Goal: Task Accomplishment & Management: Manage account settings

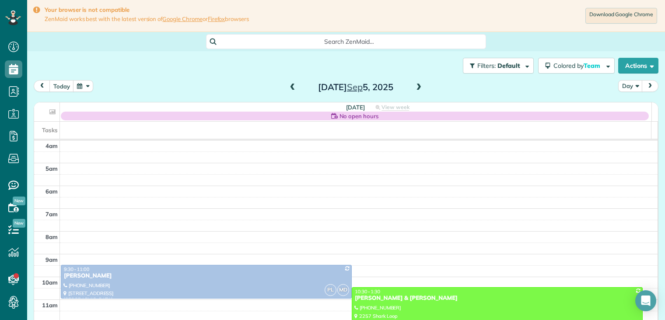
scroll to position [68, 0]
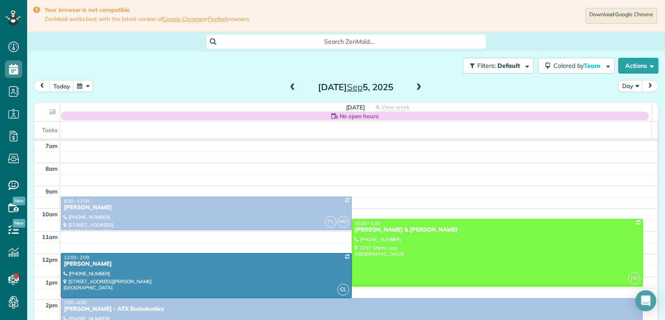
click at [290, 87] on span at bounding box center [293, 88] width 10 height 8
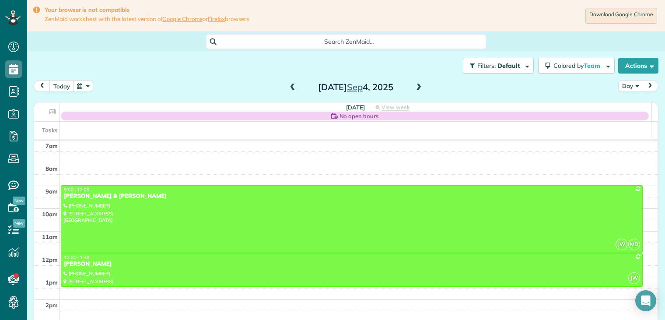
click at [289, 88] on span at bounding box center [293, 88] width 10 height 8
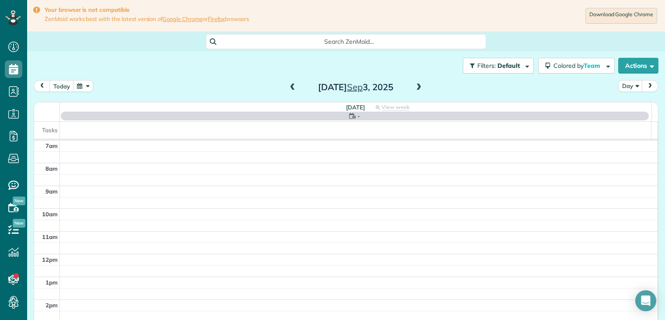
click at [289, 88] on span at bounding box center [293, 88] width 10 height 8
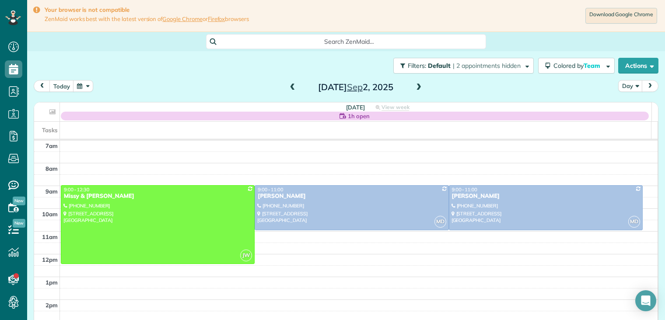
click at [415, 85] on span at bounding box center [419, 88] width 10 height 8
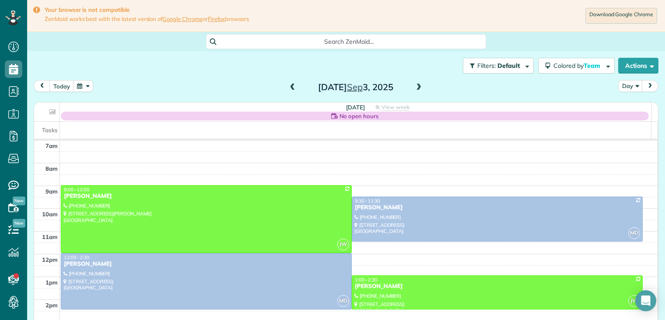
click at [414, 86] on span at bounding box center [419, 88] width 10 height 8
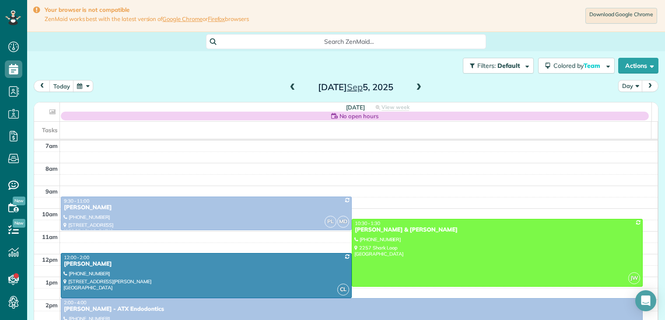
click at [414, 86] on span at bounding box center [419, 88] width 10 height 8
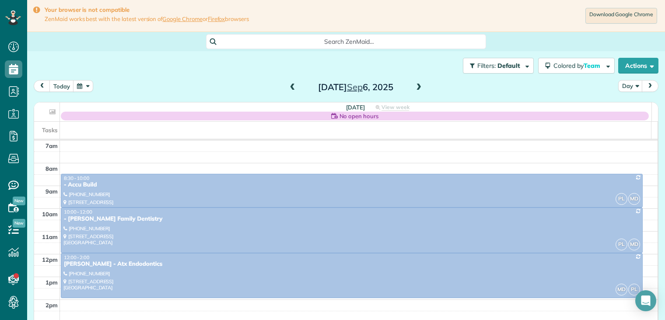
click at [290, 87] on span at bounding box center [293, 88] width 10 height 8
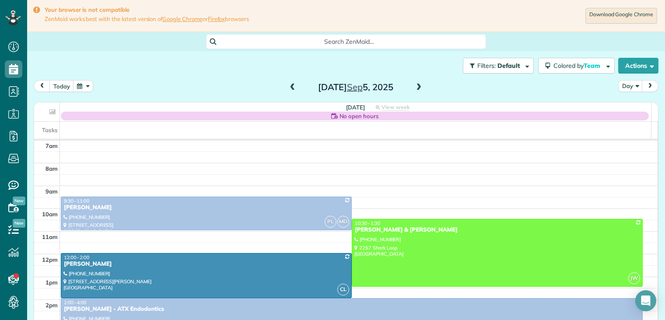
click at [418, 88] on span at bounding box center [419, 88] width 10 height 8
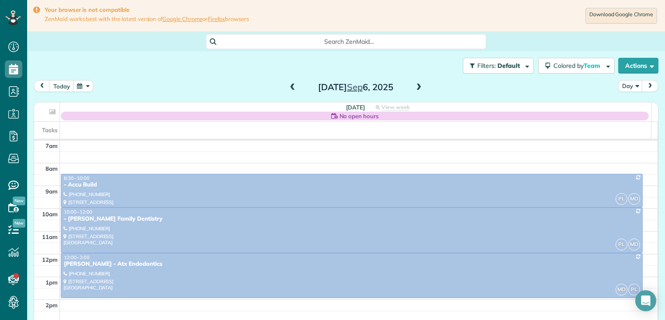
click at [418, 88] on span at bounding box center [419, 88] width 10 height 8
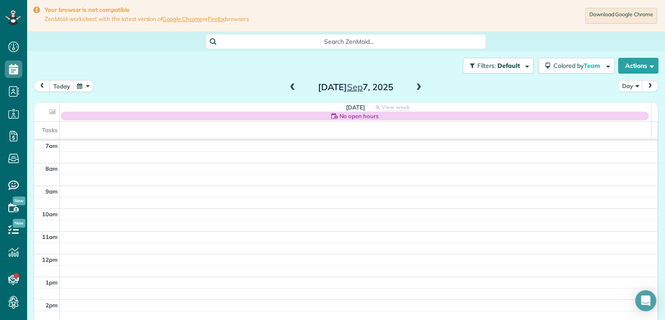
click at [418, 88] on span at bounding box center [419, 88] width 10 height 8
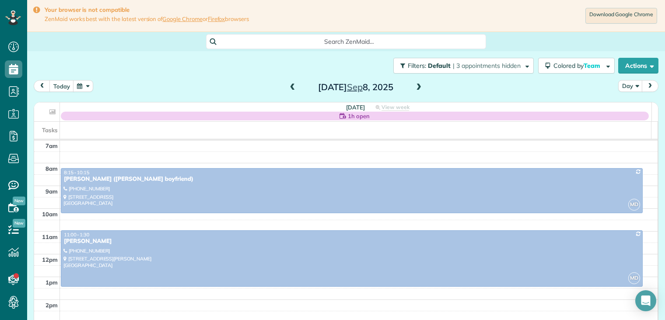
click at [416, 88] on span at bounding box center [419, 88] width 10 height 8
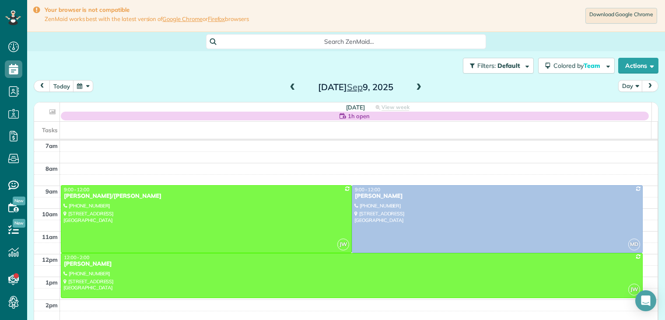
click at [418, 88] on span at bounding box center [419, 88] width 10 height 8
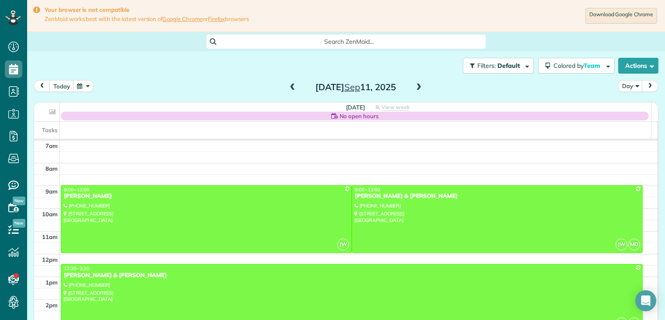
click at [418, 88] on span at bounding box center [419, 88] width 10 height 8
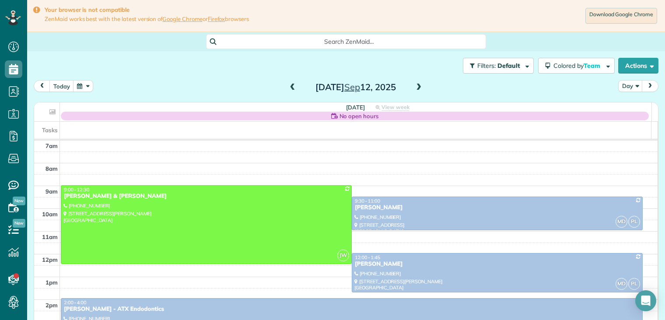
click at [291, 88] on span at bounding box center [293, 88] width 10 height 8
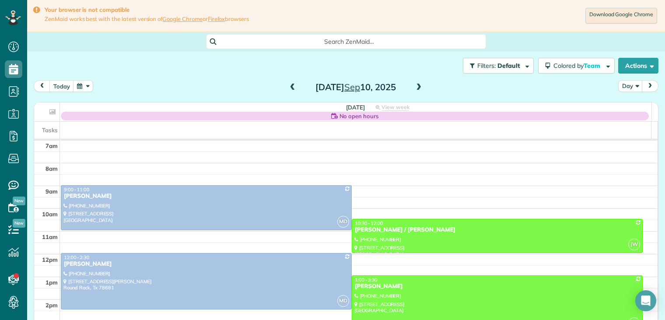
click at [292, 89] on span at bounding box center [293, 88] width 10 height 8
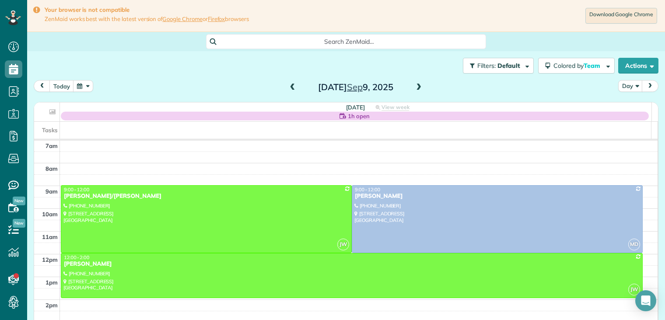
click at [417, 87] on span at bounding box center [419, 88] width 10 height 8
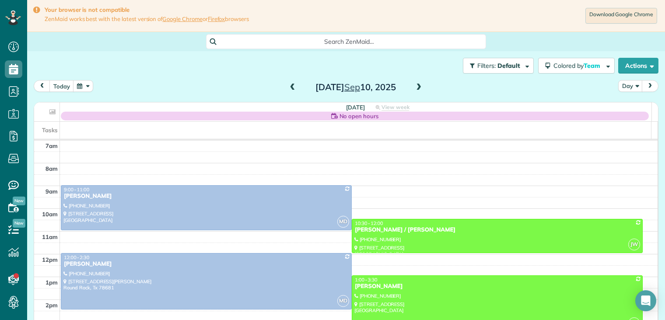
click at [418, 87] on span at bounding box center [419, 88] width 10 height 8
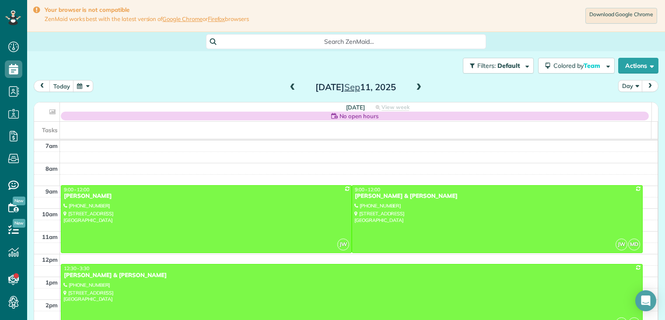
click at [418, 87] on span at bounding box center [419, 88] width 10 height 8
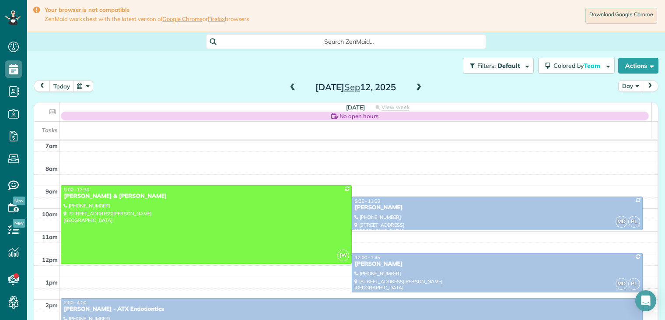
click at [289, 88] on span at bounding box center [293, 88] width 10 height 8
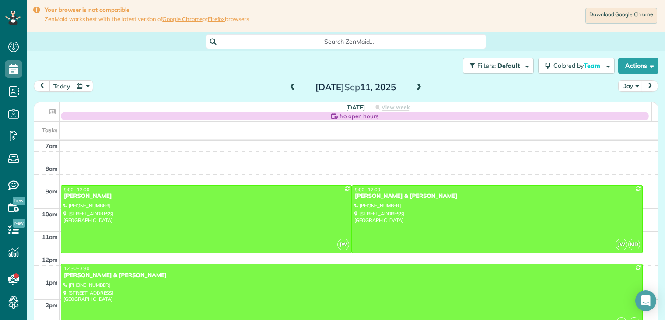
click at [289, 88] on span at bounding box center [293, 88] width 10 height 8
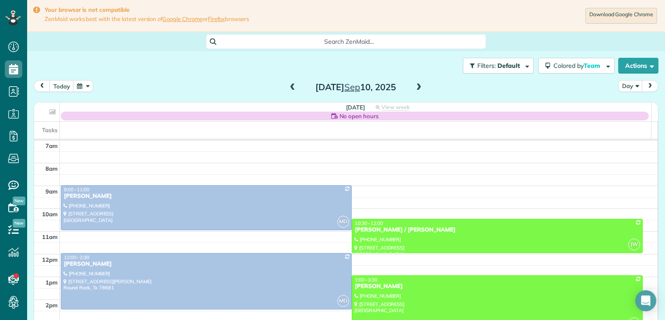
click at [288, 87] on span at bounding box center [293, 88] width 10 height 8
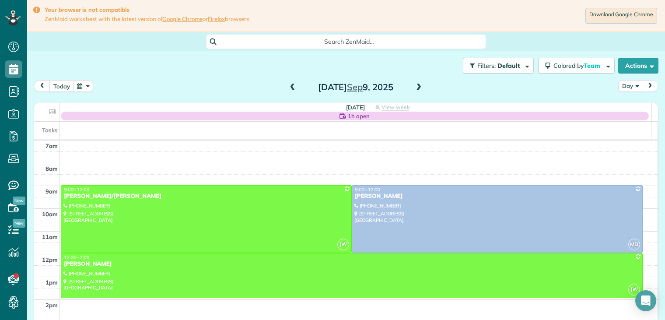
click at [415, 87] on span at bounding box center [419, 88] width 10 height 8
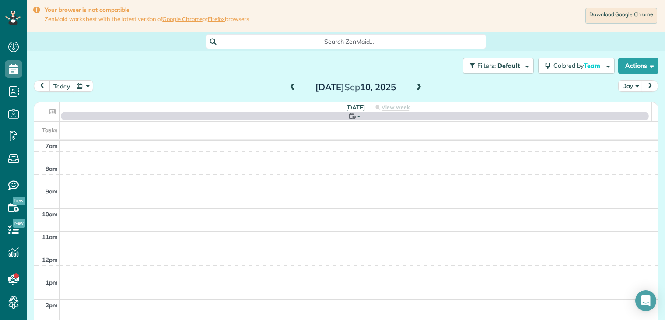
click at [415, 87] on span at bounding box center [419, 88] width 10 height 8
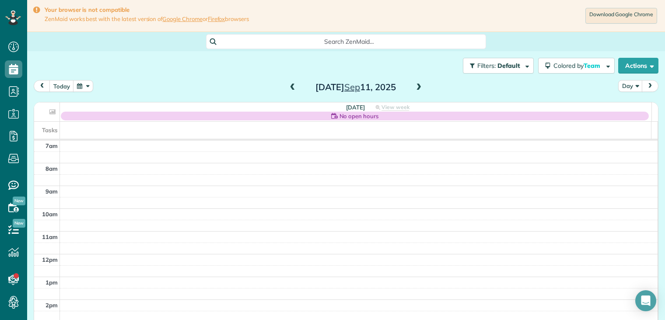
click at [415, 87] on span at bounding box center [419, 88] width 10 height 8
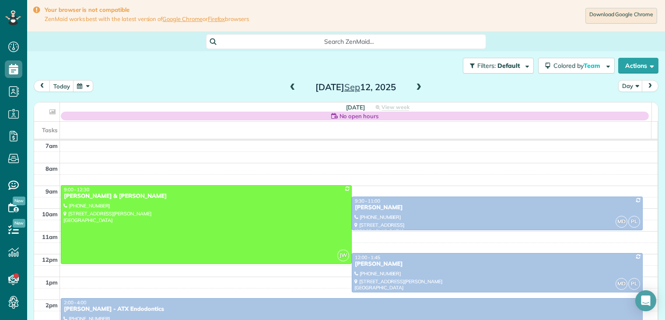
click at [288, 87] on span at bounding box center [293, 88] width 10 height 8
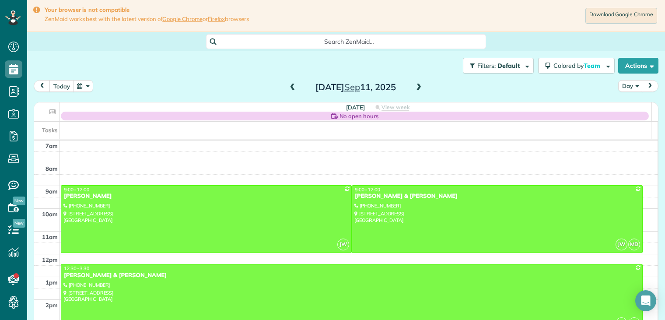
click at [288, 87] on span at bounding box center [293, 88] width 10 height 8
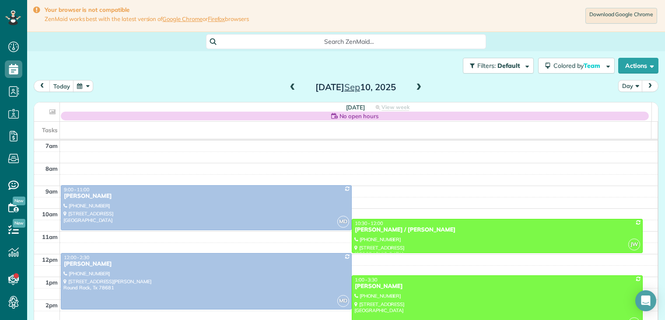
click at [416, 87] on span at bounding box center [419, 88] width 10 height 8
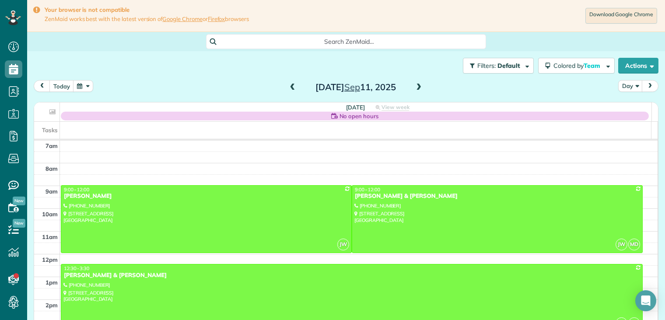
click at [290, 86] on span at bounding box center [293, 88] width 10 height 8
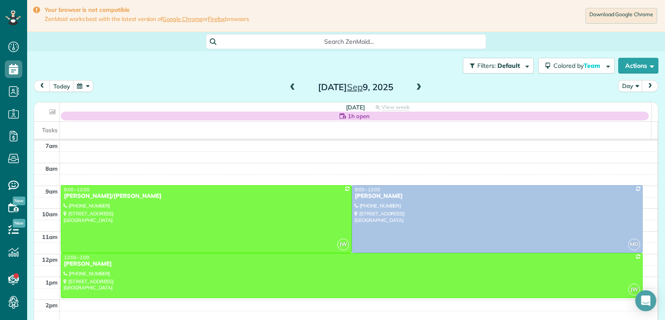
click at [418, 87] on span at bounding box center [419, 88] width 10 height 8
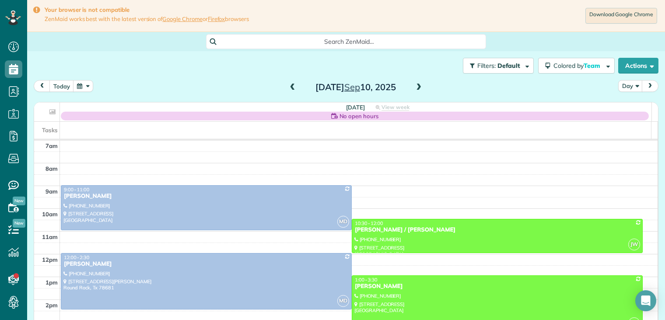
click at [289, 87] on span at bounding box center [293, 88] width 10 height 8
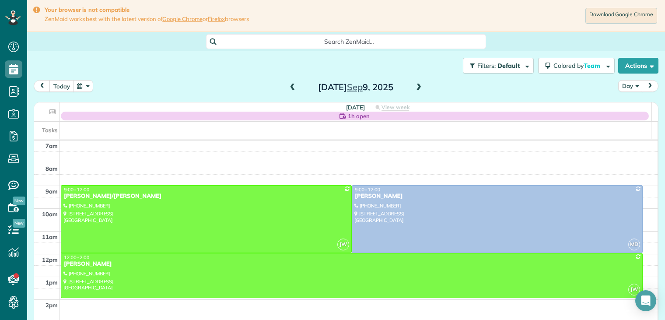
click at [289, 89] on span at bounding box center [293, 88] width 10 height 8
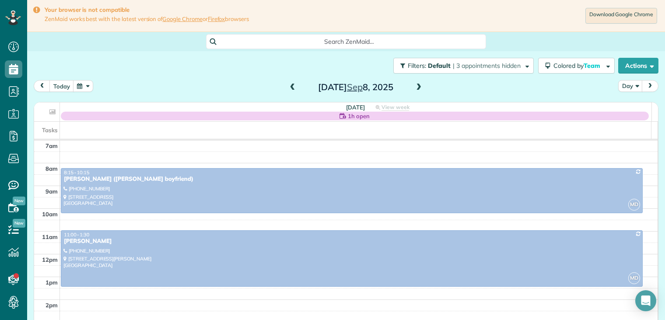
click at [288, 87] on span at bounding box center [293, 88] width 10 height 8
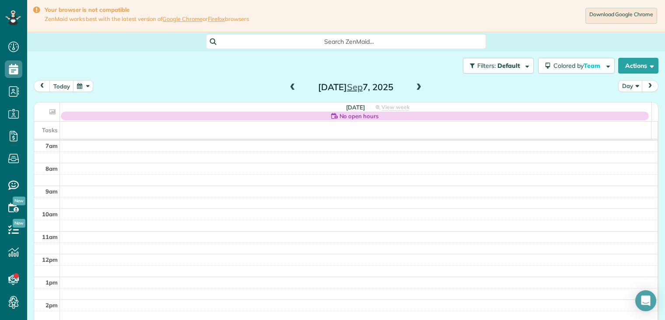
click at [289, 87] on span at bounding box center [293, 88] width 10 height 8
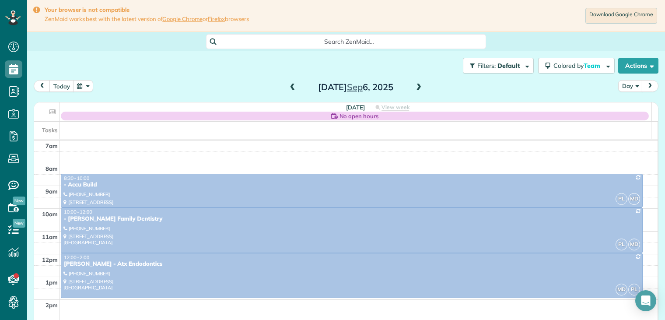
click at [289, 87] on span at bounding box center [293, 88] width 10 height 8
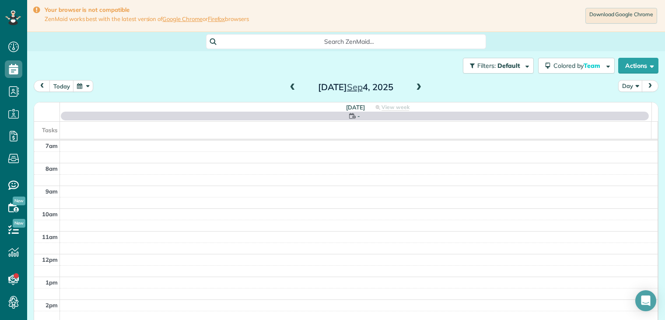
click at [289, 87] on span at bounding box center [293, 88] width 10 height 8
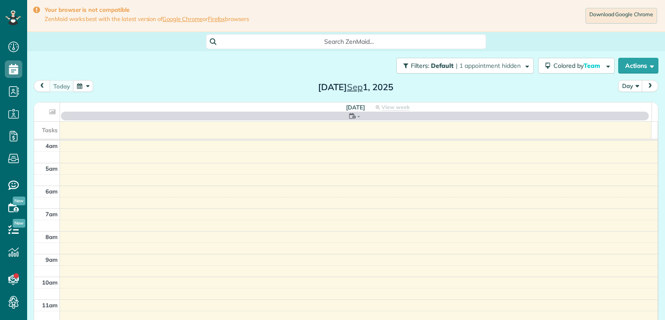
scroll to position [68, 0]
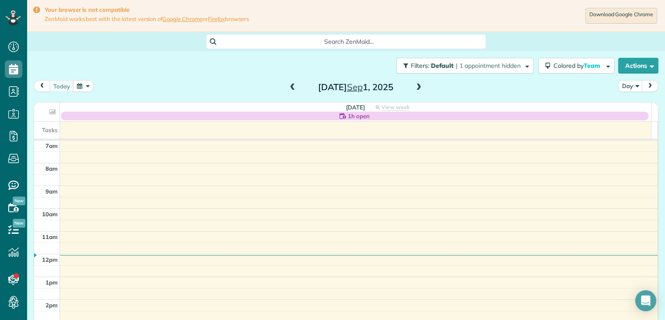
click at [418, 87] on span at bounding box center [419, 88] width 10 height 8
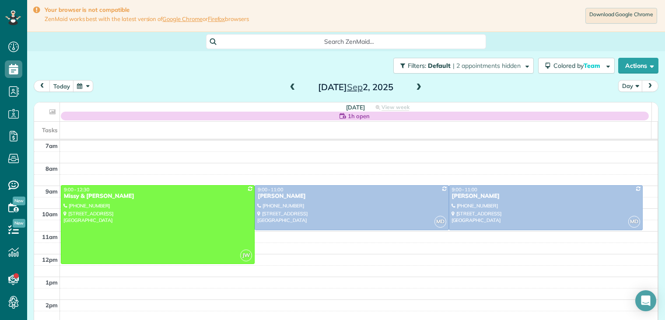
click at [417, 87] on span at bounding box center [419, 88] width 10 height 8
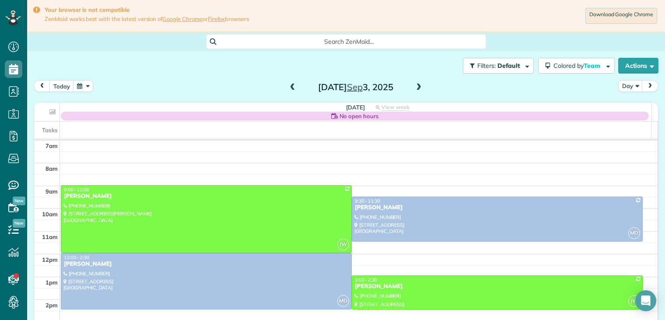
click at [418, 87] on span at bounding box center [419, 88] width 10 height 8
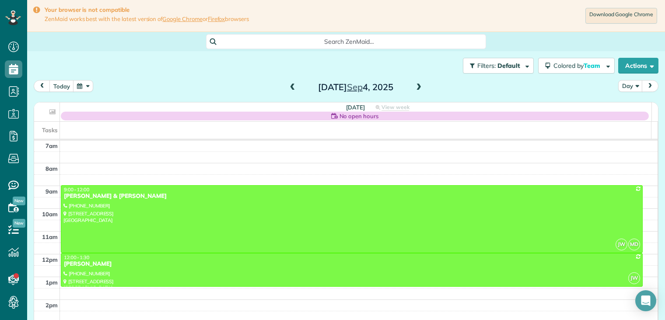
click at [418, 87] on span at bounding box center [419, 88] width 10 height 8
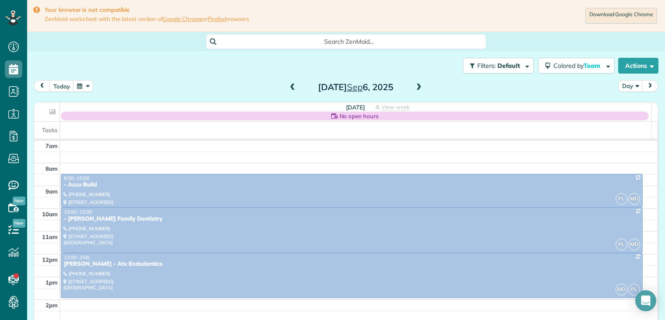
click at [290, 88] on span at bounding box center [293, 88] width 10 height 8
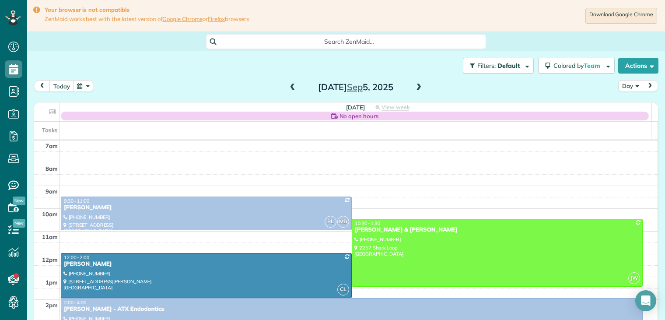
click at [288, 87] on span at bounding box center [293, 88] width 10 height 8
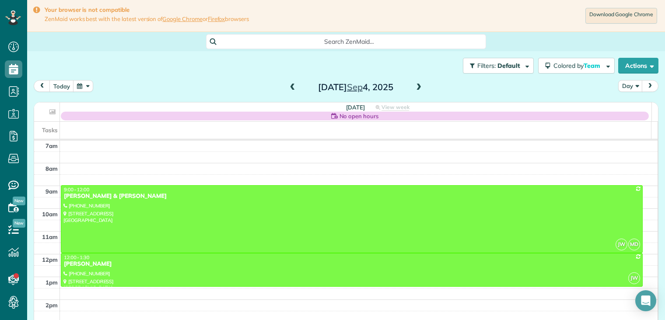
click at [414, 84] on span at bounding box center [419, 88] width 10 height 8
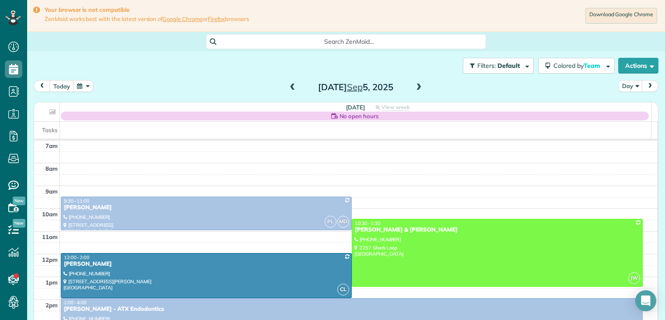
click at [414, 84] on span at bounding box center [419, 88] width 10 height 8
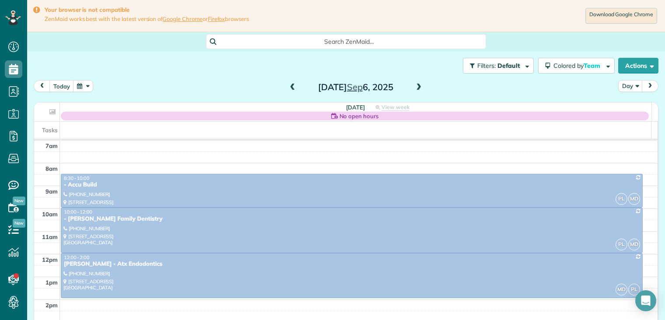
click at [414, 84] on span at bounding box center [419, 88] width 10 height 8
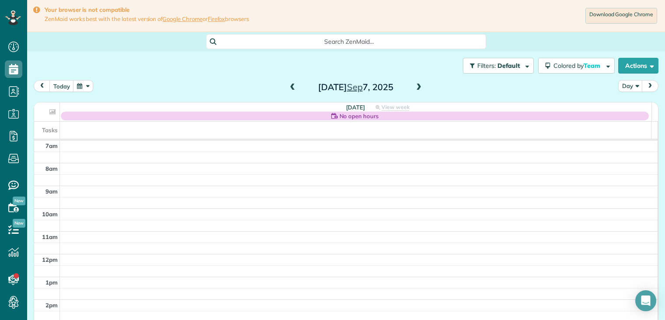
click at [414, 84] on span at bounding box center [419, 88] width 10 height 8
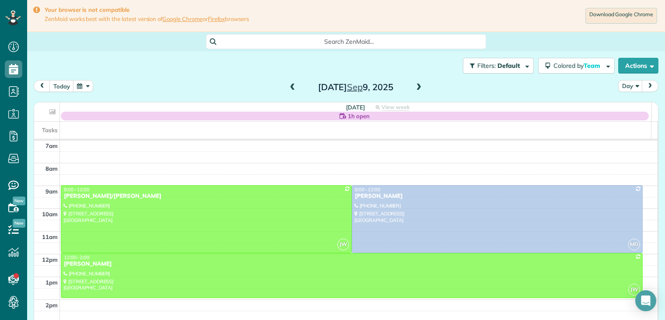
click at [288, 90] on span at bounding box center [293, 88] width 10 height 8
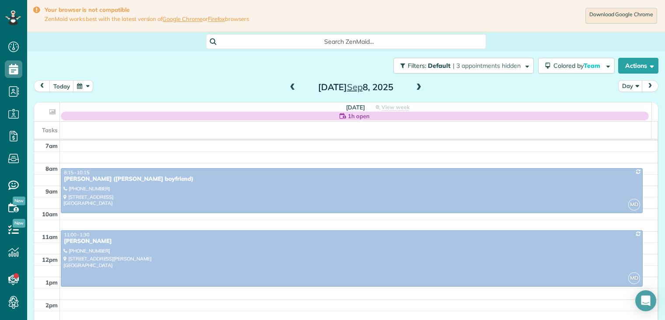
click at [415, 86] on span at bounding box center [419, 88] width 10 height 8
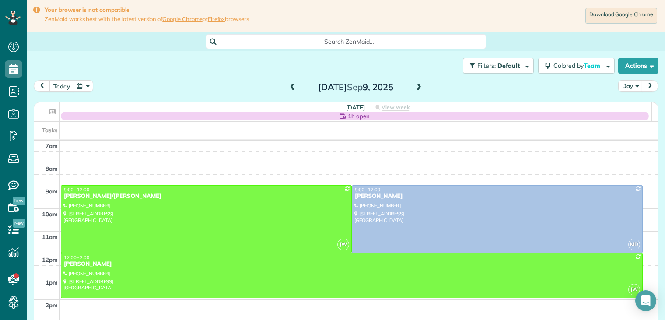
click at [416, 88] on span at bounding box center [419, 88] width 10 height 8
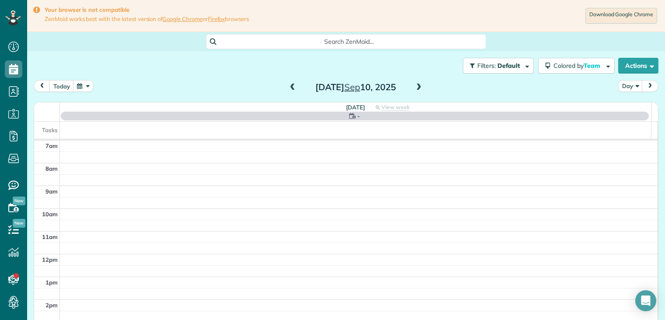
click at [416, 88] on span at bounding box center [419, 88] width 10 height 8
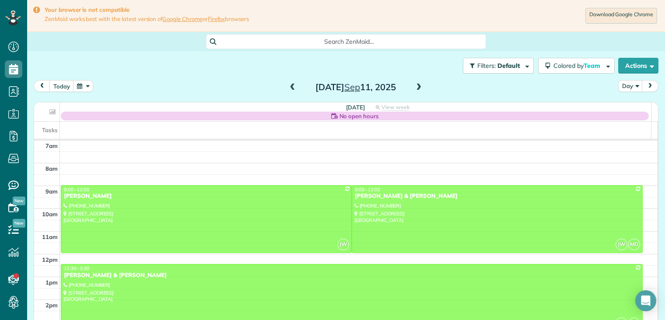
click at [416, 88] on span at bounding box center [419, 88] width 10 height 8
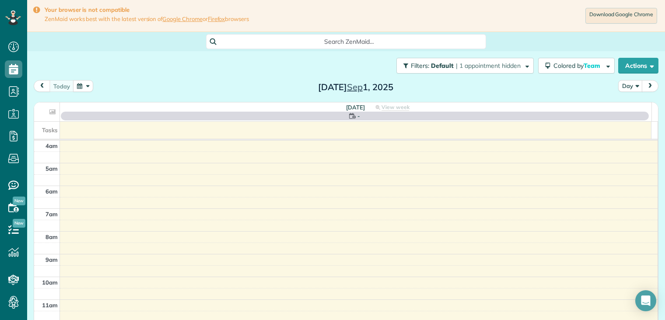
scroll to position [68, 0]
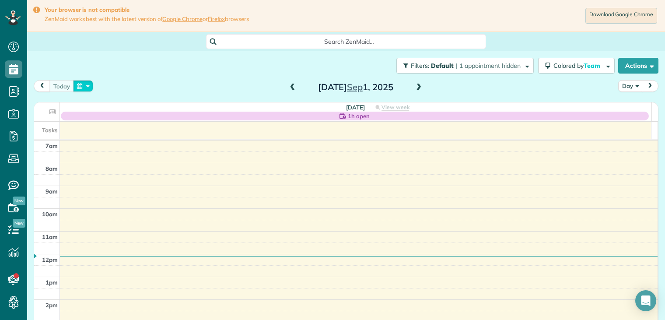
click at [83, 85] on button "button" at bounding box center [83, 86] width 20 height 12
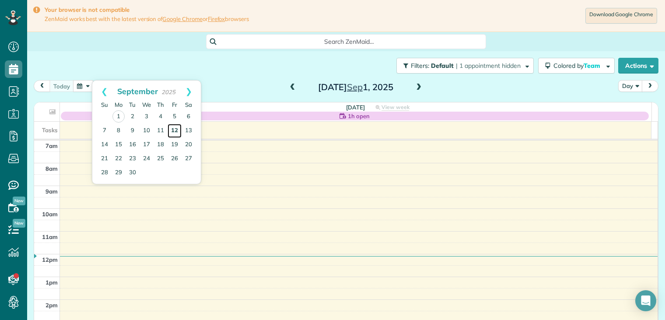
click at [175, 130] on link "12" at bounding box center [175, 131] width 14 height 14
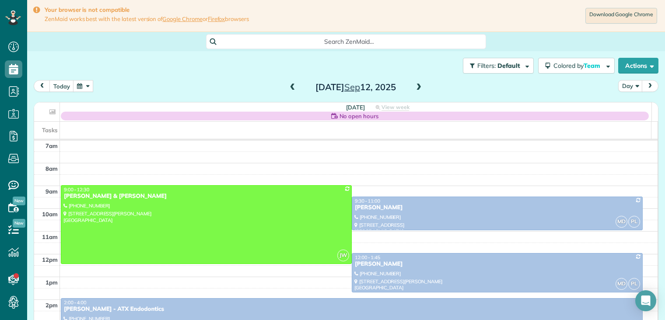
click at [289, 87] on span at bounding box center [293, 88] width 10 height 8
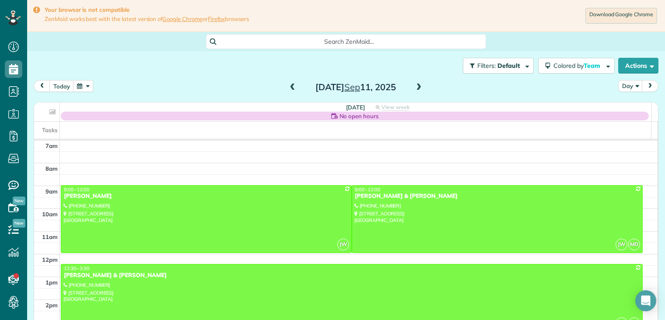
click at [289, 87] on span at bounding box center [293, 88] width 10 height 8
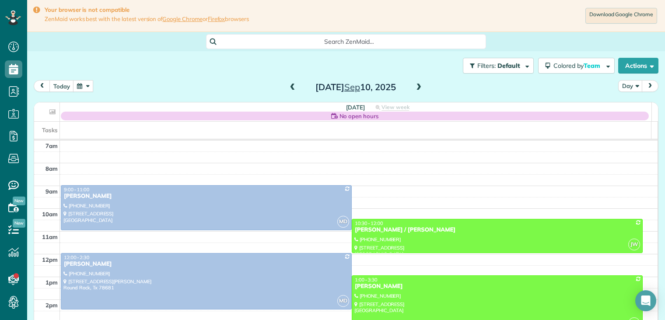
click at [288, 87] on span at bounding box center [293, 88] width 10 height 8
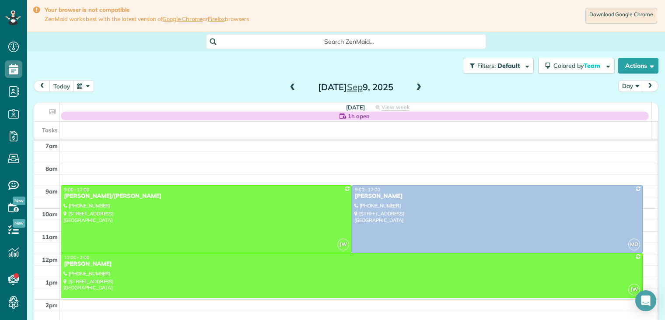
click at [88, 87] on button "button" at bounding box center [83, 86] width 20 height 12
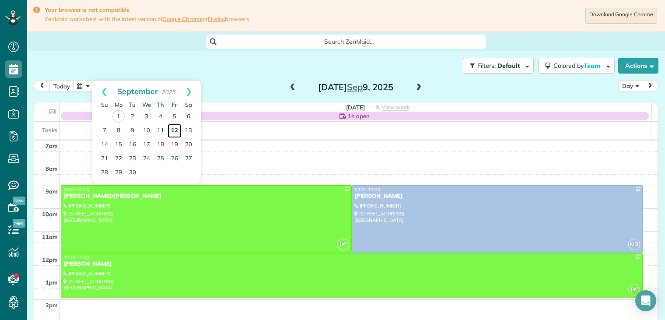
click at [177, 129] on link "12" at bounding box center [175, 131] width 14 height 14
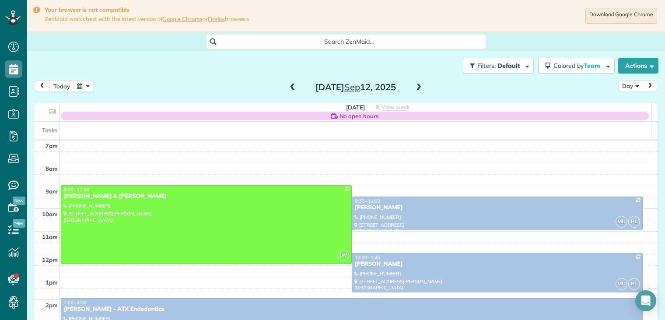
click at [292, 89] on span at bounding box center [293, 88] width 10 height 8
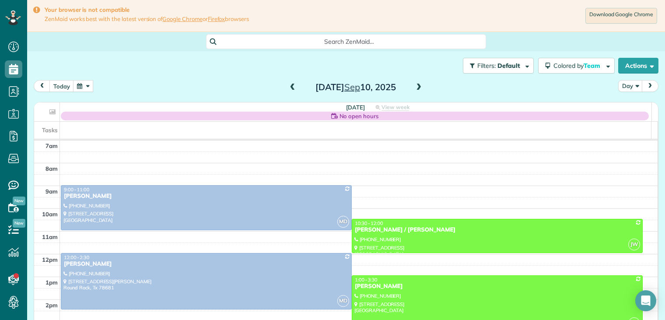
click at [292, 89] on span at bounding box center [293, 88] width 10 height 8
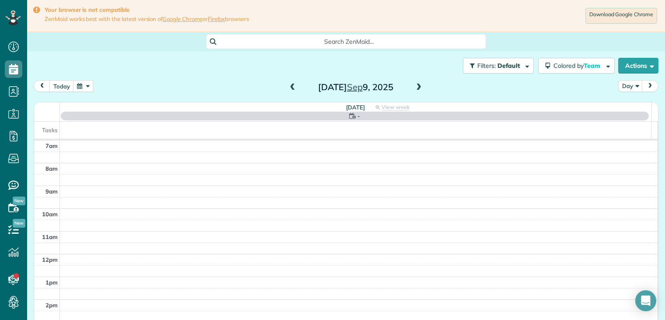
click at [292, 89] on span at bounding box center [293, 88] width 10 height 8
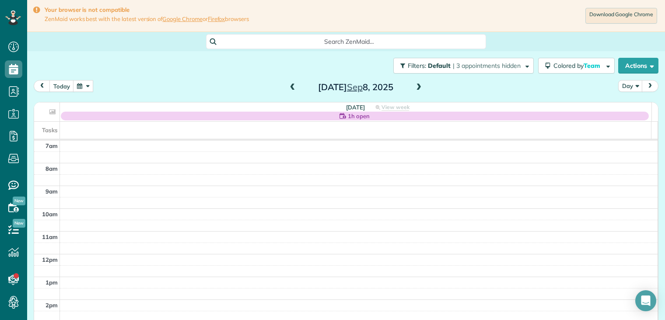
click at [418, 89] on span at bounding box center [419, 88] width 10 height 8
click at [63, 85] on button "today" at bounding box center [61, 86] width 24 height 12
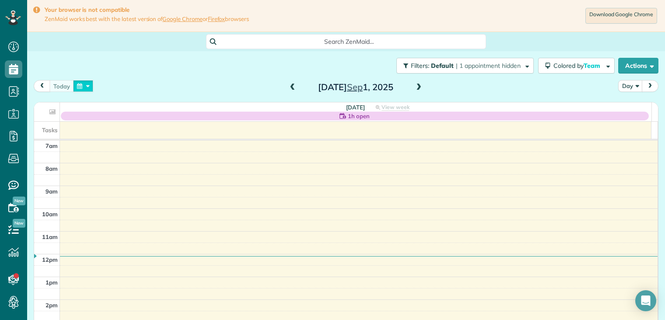
click at [86, 85] on button "button" at bounding box center [83, 86] width 20 height 12
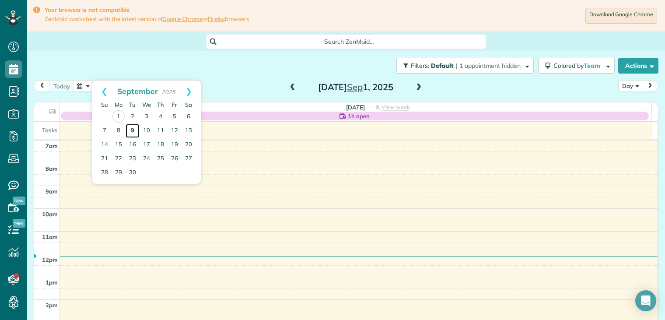
click at [135, 129] on link "9" at bounding box center [133, 131] width 14 height 14
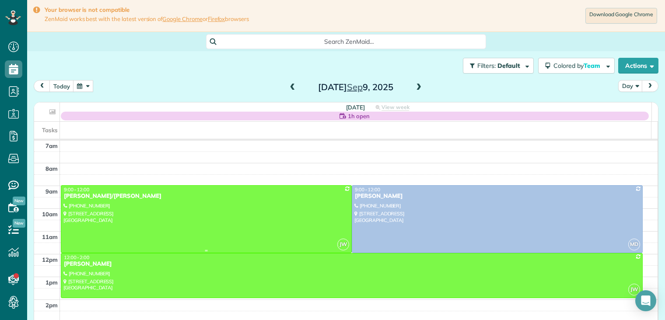
click at [101, 195] on div "[PERSON_NAME]/[PERSON_NAME]" at bounding box center [206, 195] width 286 height 7
click at [0, 0] on div at bounding box center [0, 0] width 0 height 0
click at [102, 199] on div "[PERSON_NAME]/[PERSON_NAME]" at bounding box center [206, 195] width 286 height 7
click at [0, 0] on div at bounding box center [0, 0] width 0 height 0
drag, startPoint x: 102, startPoint y: 199, endPoint x: 103, endPoint y: 204, distance: 5.8
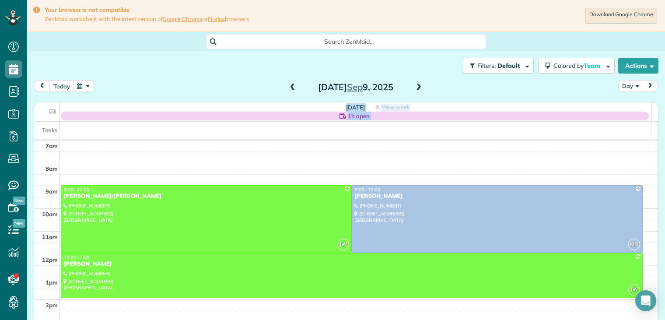
click at [103, 204] on div at bounding box center [206, 218] width 290 height 67
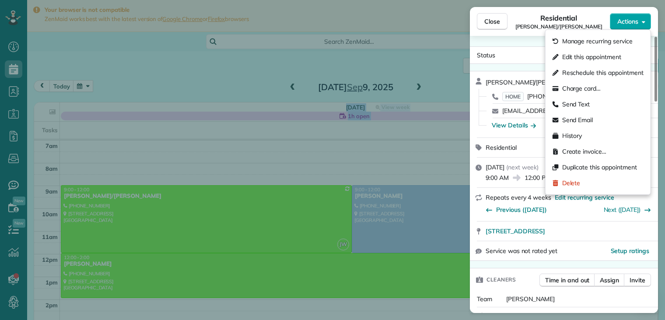
click at [633, 22] on span "Actions" at bounding box center [627, 21] width 21 height 9
click at [593, 56] on span "Edit this appointment" at bounding box center [591, 56] width 59 height 9
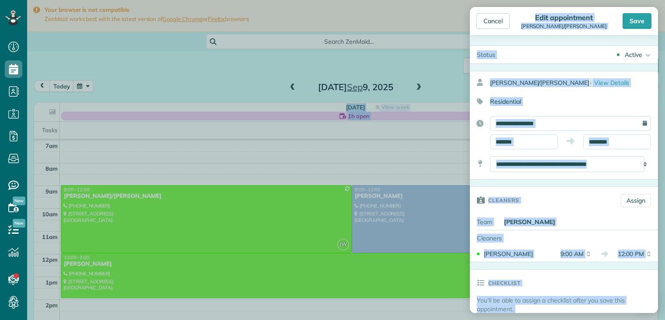
click at [586, 91] on div "**********" at bounding box center [564, 125] width 188 height 108
click at [579, 98] on div "Residential" at bounding box center [560, 101] width 181 height 15
click at [567, 197] on div "Cleaners" at bounding box center [542, 200] width 144 height 26
click at [600, 98] on div "Residential" at bounding box center [560, 101] width 181 height 15
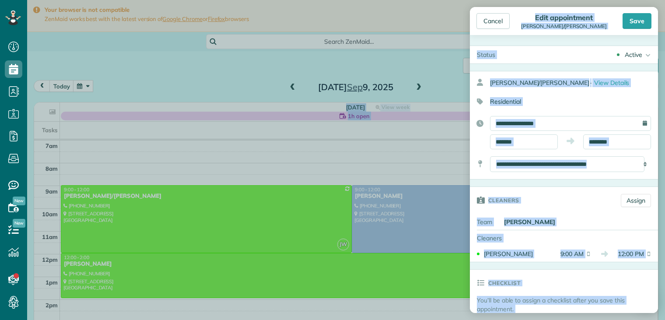
click at [599, 101] on div "Residential" at bounding box center [560, 101] width 181 height 15
click at [560, 117] on input "**********" at bounding box center [570, 123] width 161 height 15
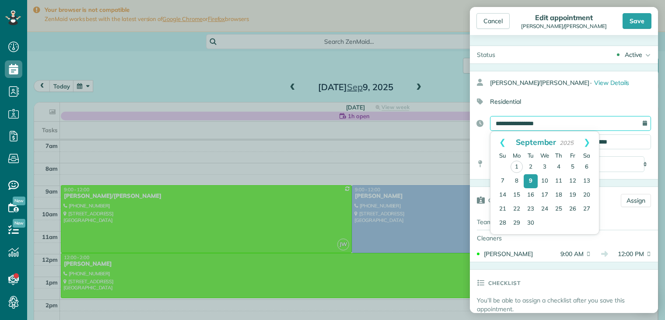
click at [562, 118] on input "**********" at bounding box center [570, 123] width 161 height 15
click at [563, 119] on input "**********" at bounding box center [570, 123] width 161 height 15
click at [574, 180] on link "12" at bounding box center [572, 181] width 14 height 14
type input "**********"
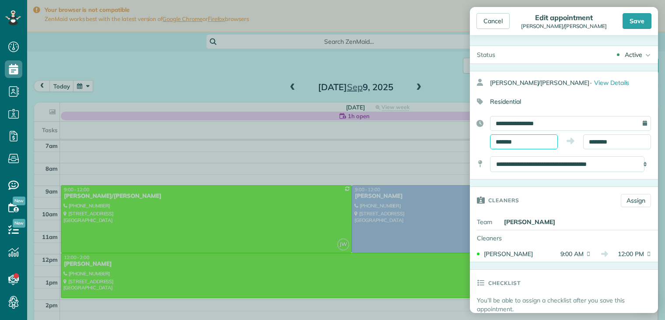
click at [534, 143] on input "*******" at bounding box center [524, 141] width 68 height 15
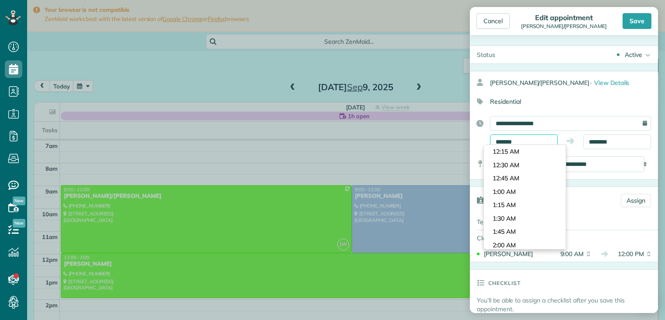
click at [534, 143] on input "*******" at bounding box center [524, 141] width 68 height 15
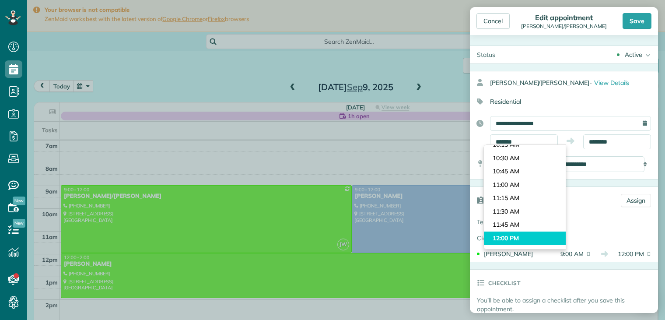
type input "********"
click at [522, 234] on body "Dashboard Scheduling Calendar View List View Dispatch View - Weekly scheduling …" at bounding box center [332, 160] width 665 height 320
click at [522, 234] on div "Cleaners" at bounding box center [500, 238] width 61 height 16
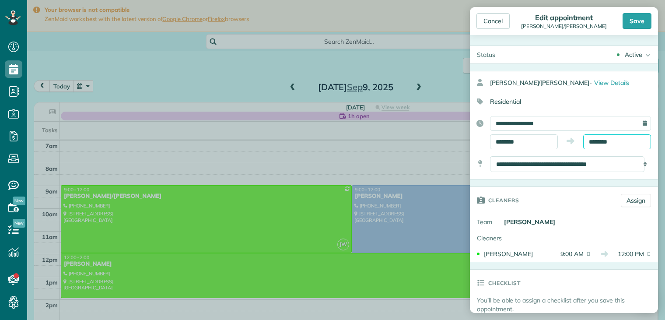
click at [615, 140] on input "********" at bounding box center [617, 141] width 68 height 15
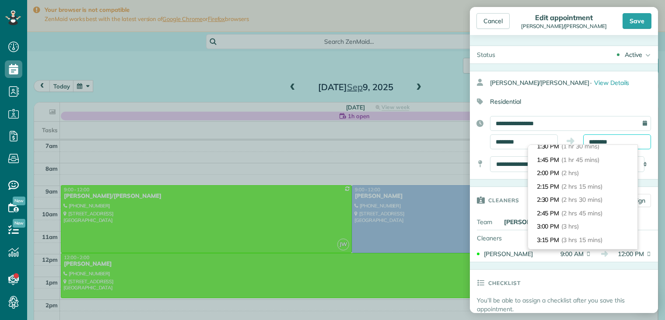
scroll to position [87, 0]
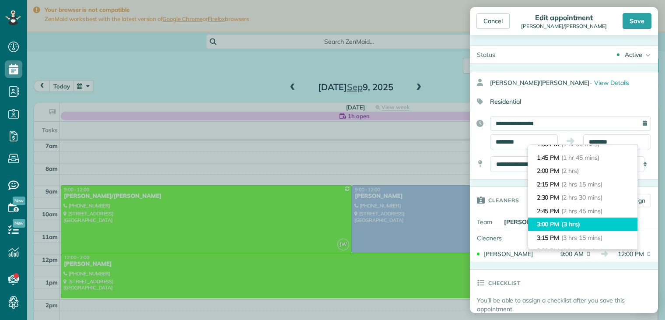
click at [566, 222] on span "(3 hrs)" at bounding box center [570, 224] width 19 height 8
type input "*******"
click at [566, 222] on div "[PERSON_NAME]" at bounding box center [578, 222] width 157 height 16
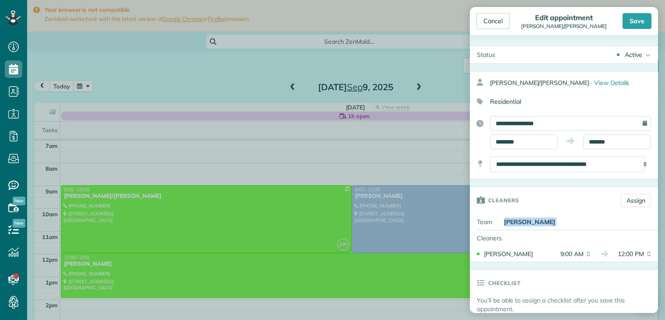
click at [607, 89] on div "Shane/Cara Kyle · View Details" at bounding box center [574, 83] width 168 height 16
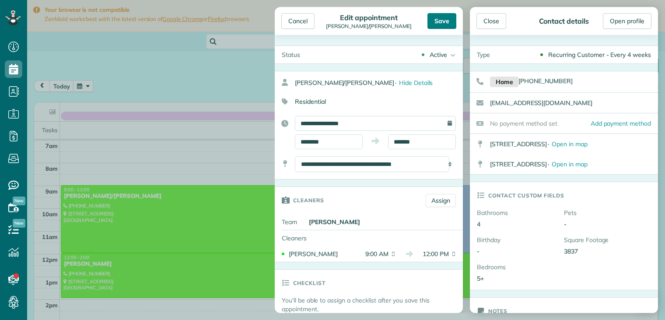
click at [444, 19] on div "Save" at bounding box center [441, 21] width 29 height 16
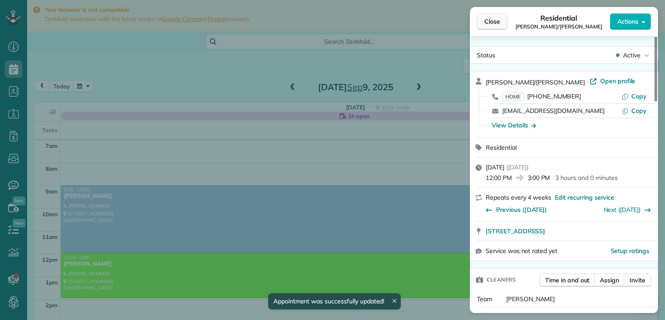
click at [496, 22] on span "Close" at bounding box center [492, 21] width 16 height 9
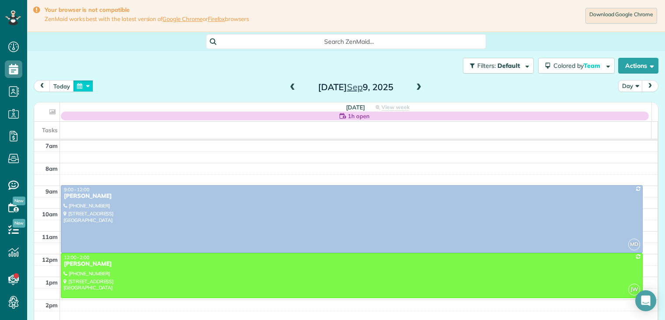
click at [87, 86] on button "button" at bounding box center [83, 86] width 20 height 12
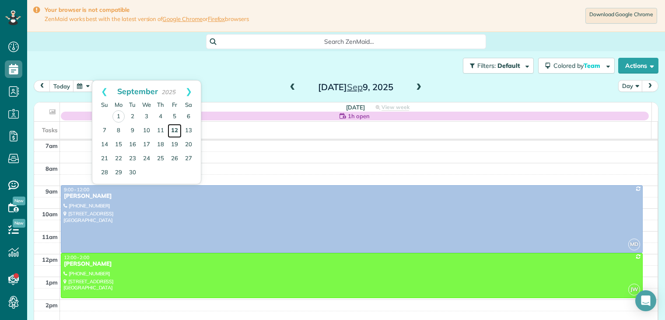
click at [177, 128] on link "12" at bounding box center [175, 131] width 14 height 14
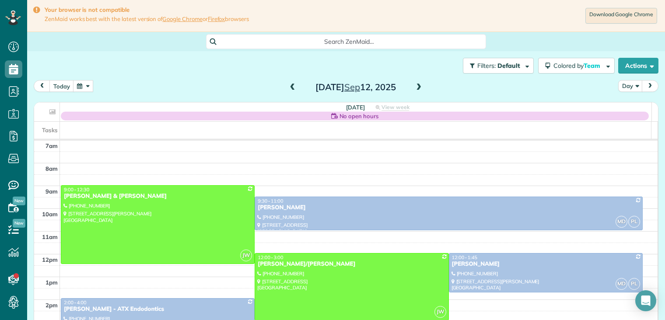
click at [288, 89] on span at bounding box center [293, 88] width 10 height 8
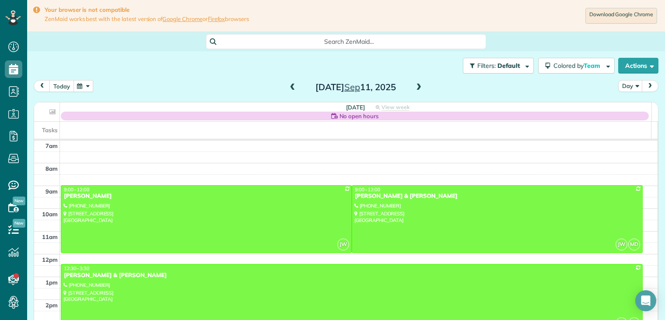
click at [70, 85] on button "today" at bounding box center [61, 86] width 24 height 12
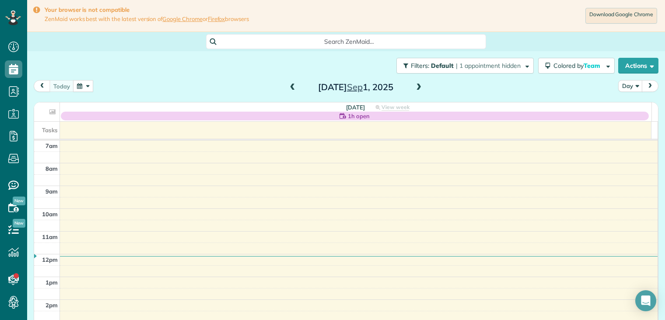
click at [84, 88] on button "button" at bounding box center [83, 86] width 20 height 12
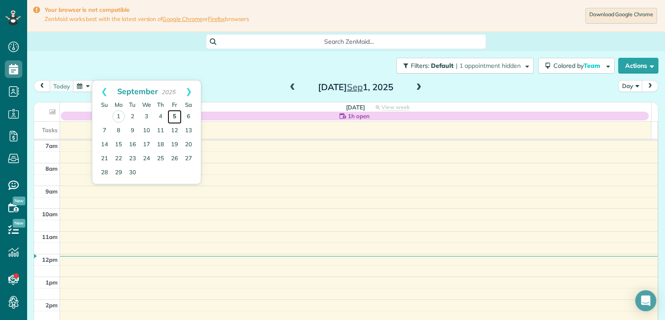
click at [174, 112] on link "5" at bounding box center [175, 117] width 14 height 14
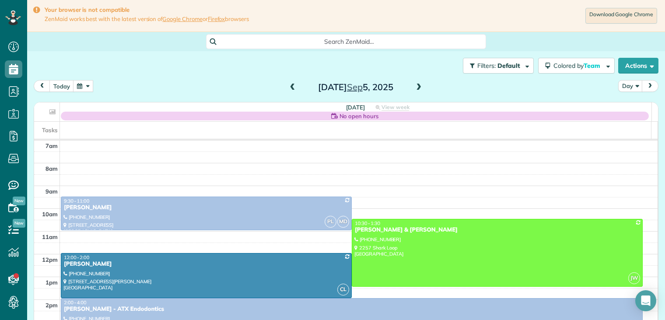
click at [415, 85] on span at bounding box center [419, 88] width 10 height 8
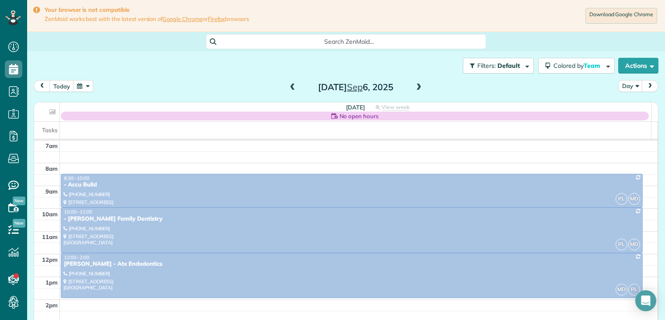
click at [415, 85] on span at bounding box center [419, 88] width 10 height 8
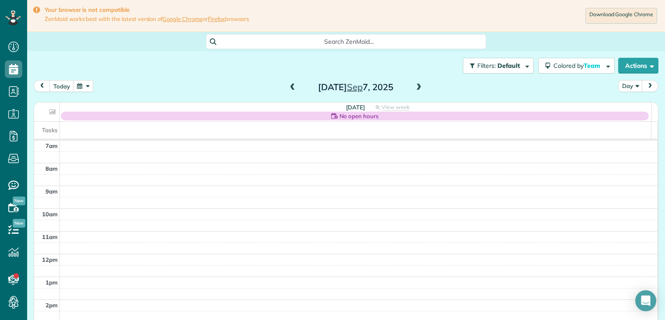
click at [415, 85] on span at bounding box center [419, 88] width 10 height 8
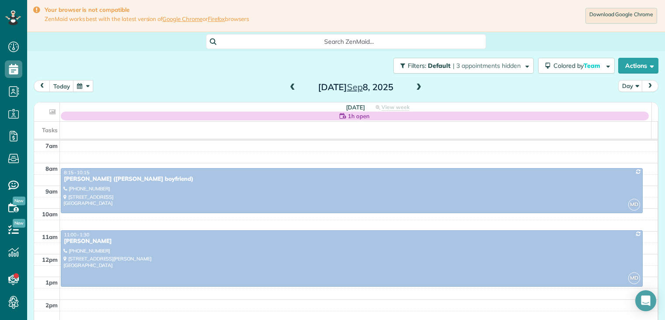
click at [416, 87] on span at bounding box center [419, 88] width 10 height 8
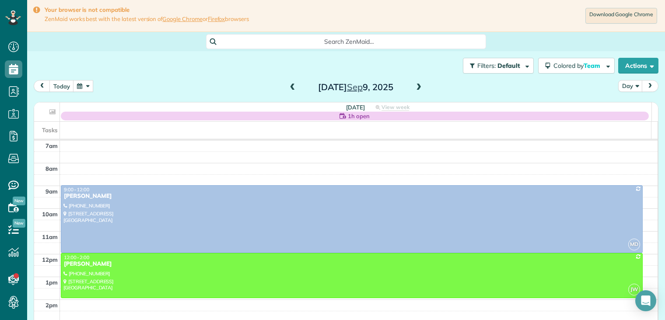
click at [80, 86] on button "button" at bounding box center [83, 86] width 20 height 12
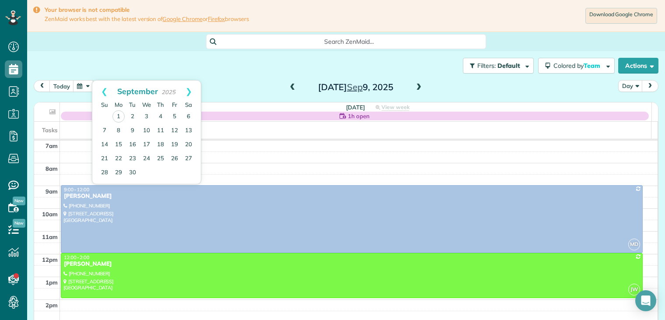
click at [208, 71] on div "Filters: Default | 3 appointments hidden Colored by Team Color by Cleaner Color…" at bounding box center [346, 65] width 638 height 29
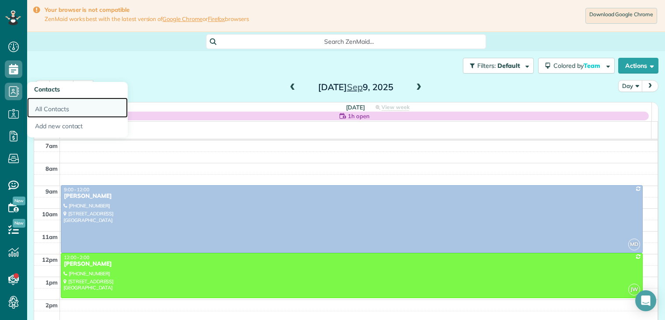
click at [62, 108] on link "All Contacts" at bounding box center [77, 108] width 101 height 20
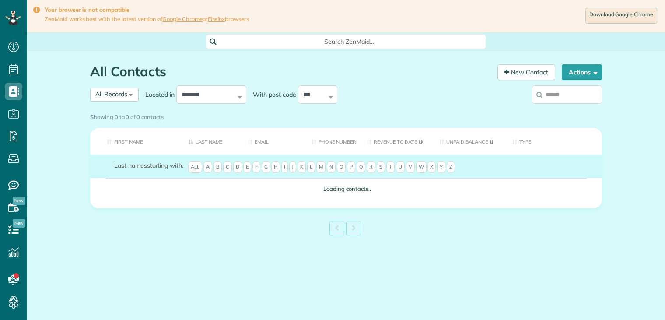
scroll to position [4, 4]
click at [561, 97] on input "search" at bounding box center [567, 94] width 70 height 18
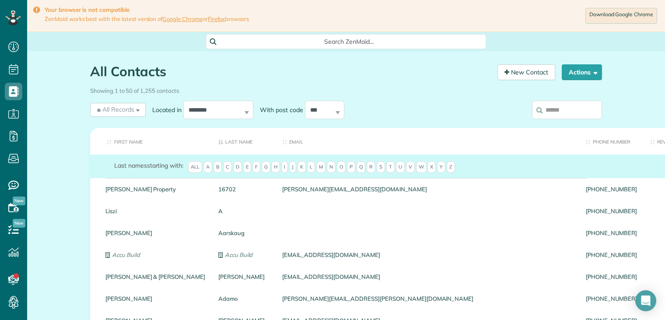
click at [551, 105] on input "search" at bounding box center [567, 110] width 70 height 18
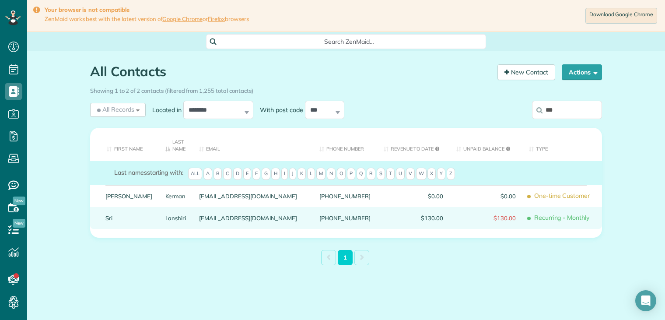
type input "***"
click at [105, 216] on link "Sri" at bounding box center [128, 218] width 47 height 6
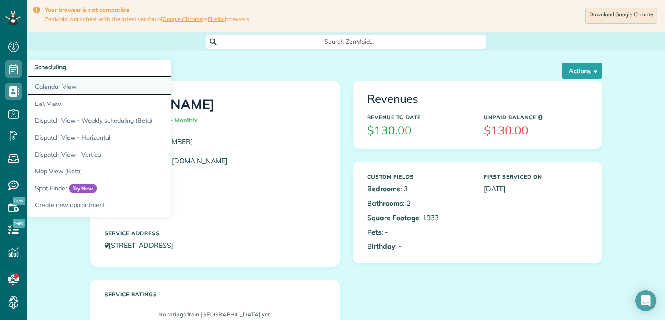
click at [63, 89] on link "Calendar View" at bounding box center [136, 85] width 219 height 20
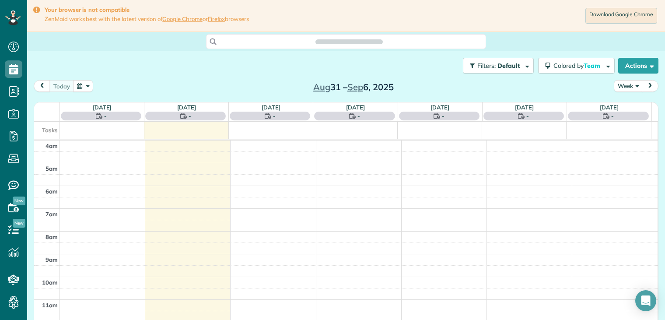
scroll to position [68, 0]
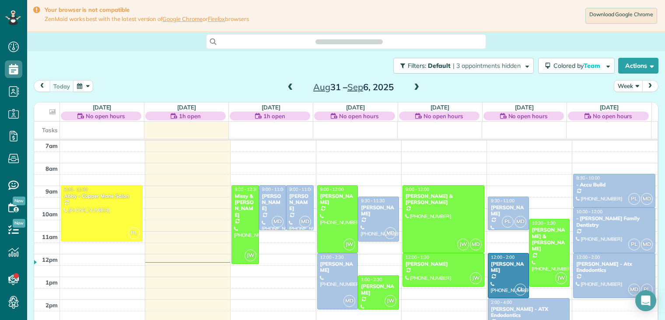
click at [619, 88] on button "Week" at bounding box center [628, 86] width 29 height 12
click at [619, 105] on link "Day" at bounding box center [648, 106] width 69 height 17
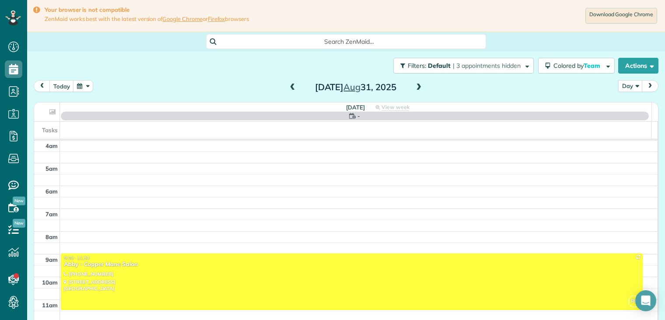
scroll to position [68, 0]
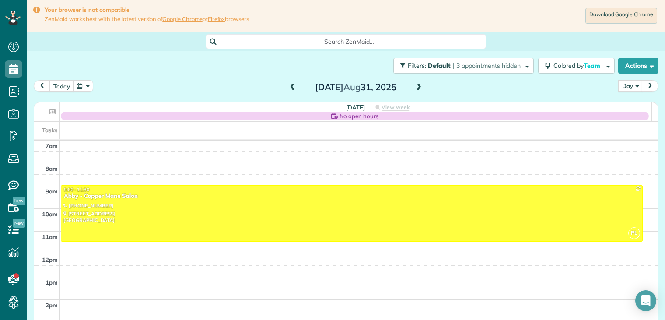
click at [65, 84] on button "today" at bounding box center [61, 86] width 24 height 12
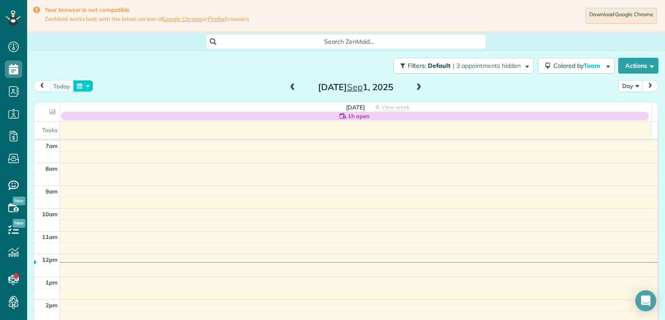
click at [85, 88] on button "button" at bounding box center [83, 86] width 20 height 12
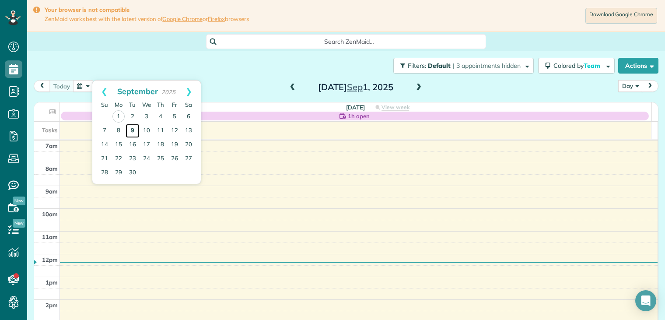
click at [133, 127] on link "9" at bounding box center [133, 131] width 14 height 14
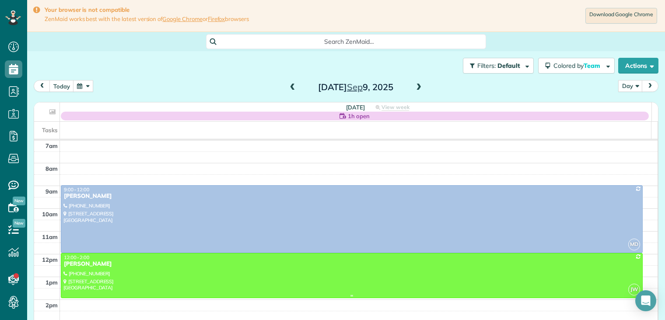
click at [93, 268] on div at bounding box center [351, 275] width 581 height 44
click at [0, 0] on div at bounding box center [0, 0] width 0 height 0
click at [96, 266] on div "[PERSON_NAME]" at bounding box center [351, 263] width 576 height 7
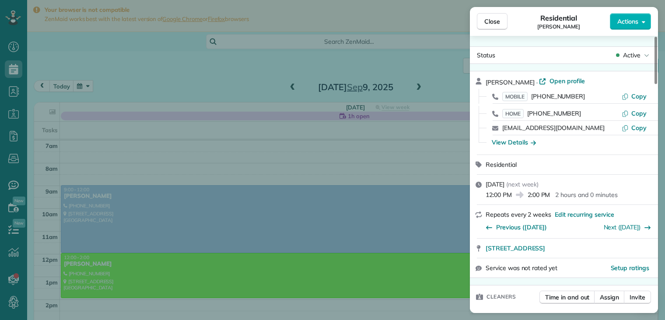
click at [610, 134] on div "[EMAIL_ADDRESS][DOMAIN_NAME] Copy" at bounding box center [568, 128] width 167 height 14
click at [619, 24] on span "Actions" at bounding box center [627, 21] width 21 height 9
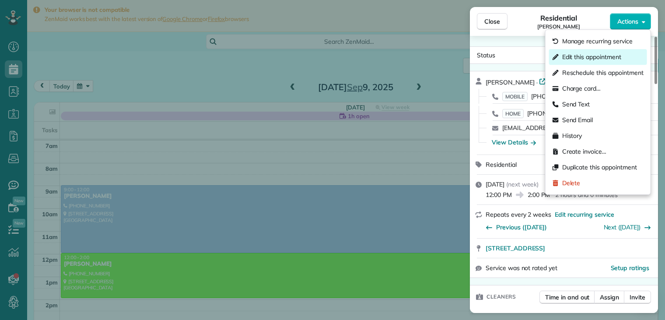
click at [590, 56] on span "Edit this appointment" at bounding box center [591, 56] width 59 height 9
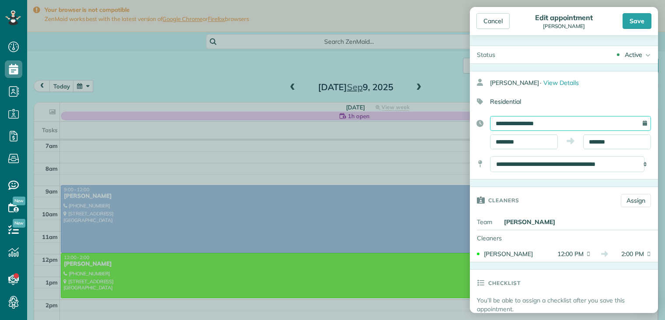
click at [564, 116] on input "**********" at bounding box center [570, 123] width 161 height 15
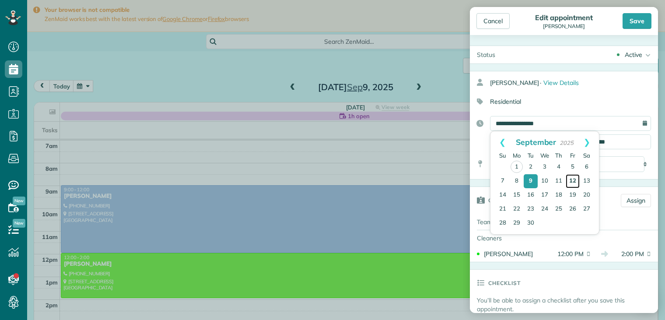
click at [575, 180] on link "12" at bounding box center [572, 181] width 14 height 14
type input "**********"
click at [575, 180] on link "12" at bounding box center [572, 181] width 14 height 14
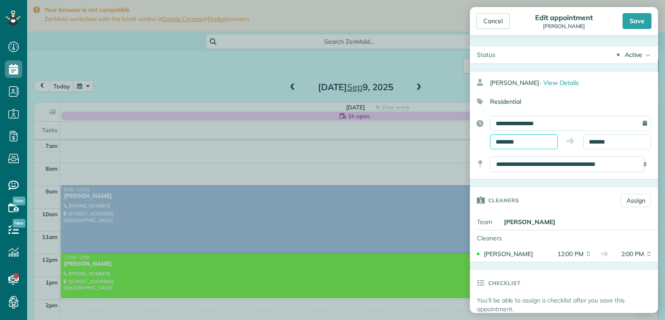
click at [538, 142] on input "********" at bounding box center [524, 141] width 68 height 15
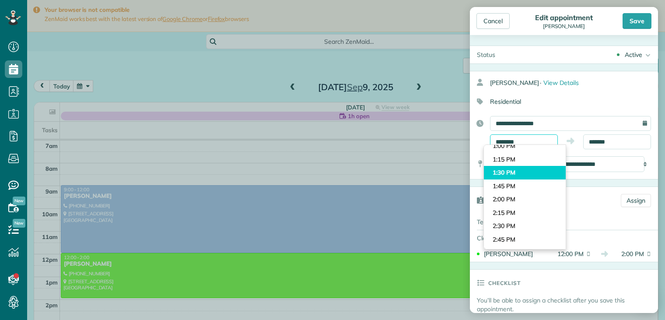
scroll to position [701, 0]
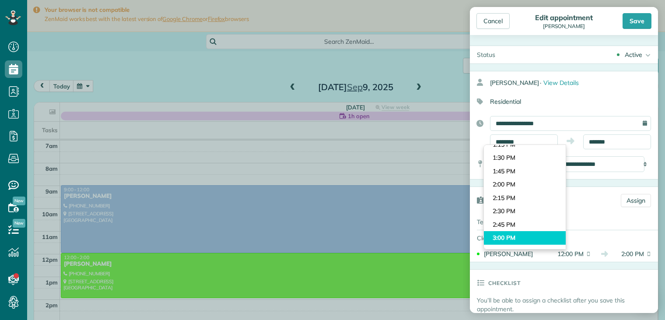
type input "*******"
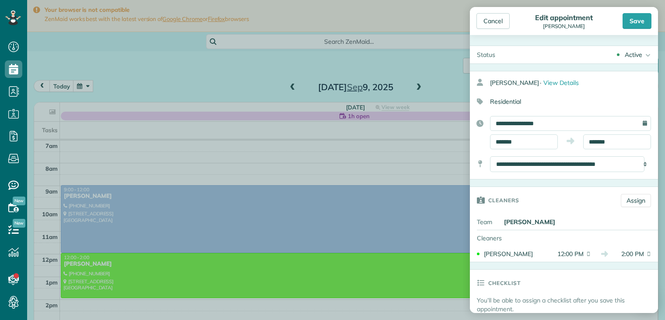
click at [516, 236] on body "Dashboard Scheduling Calendar View List View Dispatch View - Weekly scheduling …" at bounding box center [332, 160] width 665 height 320
click at [516, 236] on div "Cleaners" at bounding box center [500, 238] width 61 height 16
click at [614, 140] on input "*******" at bounding box center [617, 141] width 68 height 15
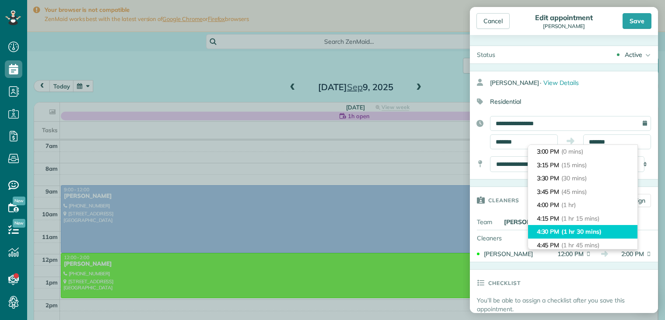
type input "*******"
click at [573, 234] on span "(1 hr 30 mins)" at bounding box center [581, 231] width 40 height 8
click at [573, 234] on div "Cleaners" at bounding box center [564, 238] width 188 height 16
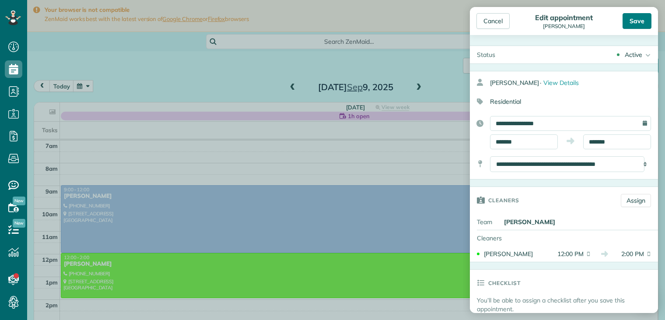
click at [640, 23] on div "Save" at bounding box center [636, 21] width 29 height 16
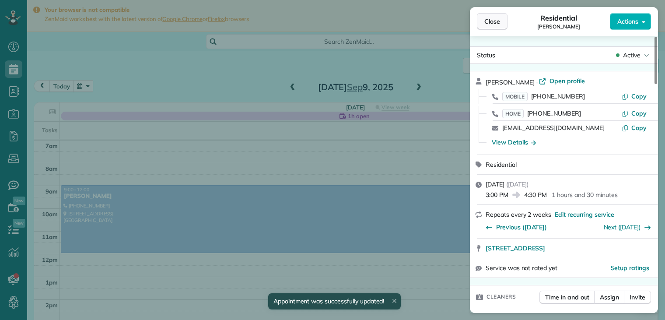
click at [495, 22] on span "Close" at bounding box center [492, 21] width 16 height 9
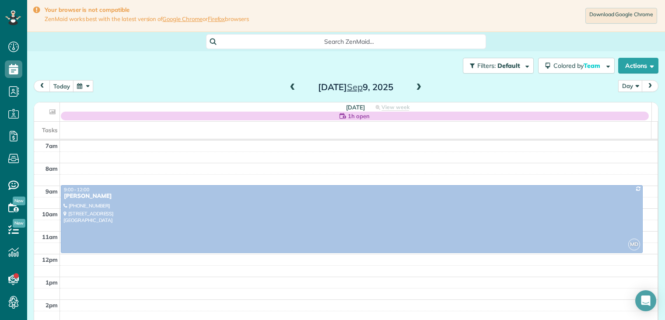
click at [415, 89] on span at bounding box center [419, 88] width 10 height 8
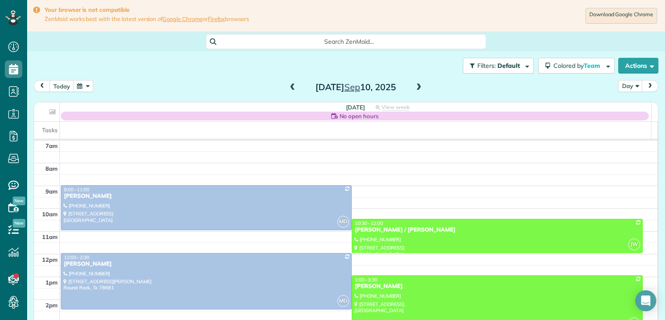
click at [415, 89] on span at bounding box center [419, 88] width 10 height 8
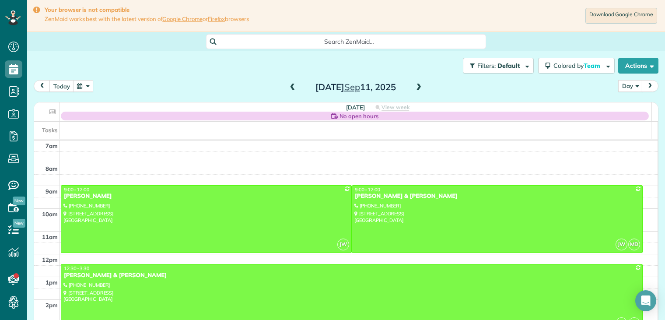
click at [415, 89] on span at bounding box center [419, 88] width 10 height 8
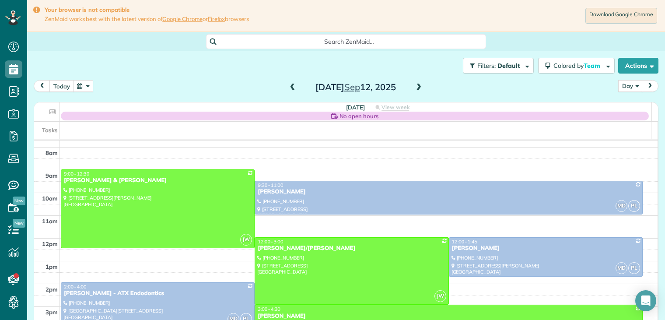
scroll to position [93, 0]
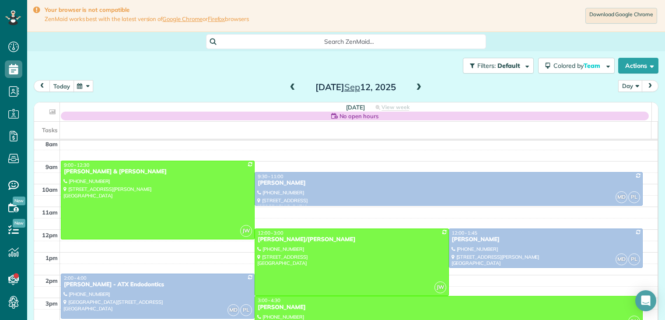
click at [60, 87] on button "today" at bounding box center [61, 86] width 24 height 12
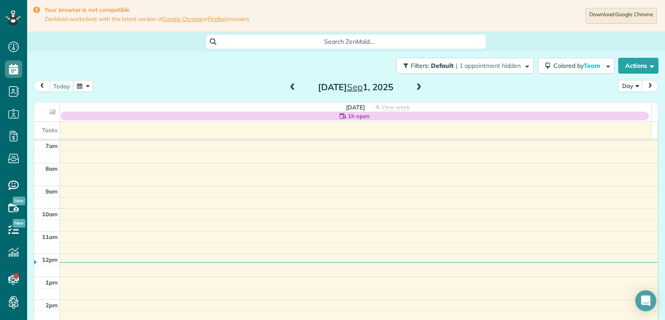
click at [418, 87] on span at bounding box center [419, 88] width 10 height 8
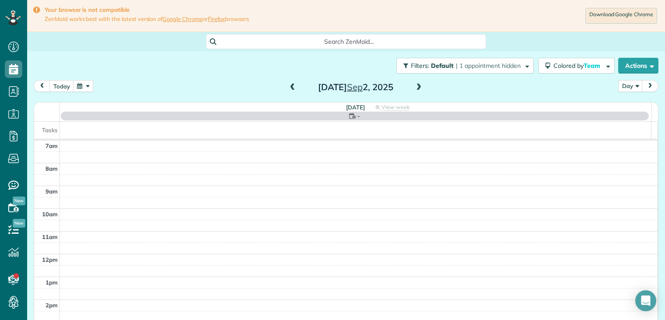
click at [418, 87] on span at bounding box center [419, 88] width 10 height 8
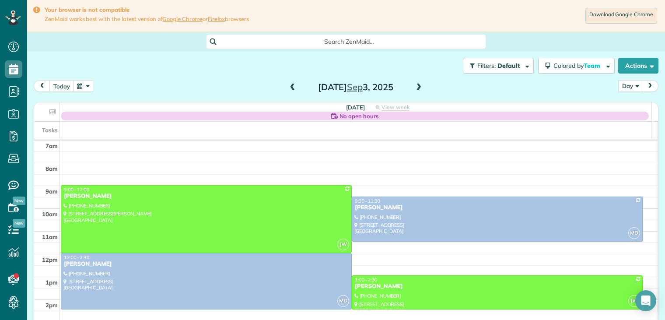
click at [418, 87] on span at bounding box center [419, 88] width 10 height 8
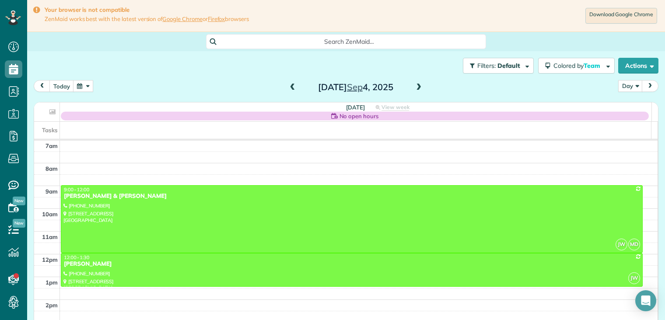
click at [288, 85] on span at bounding box center [293, 88] width 10 height 8
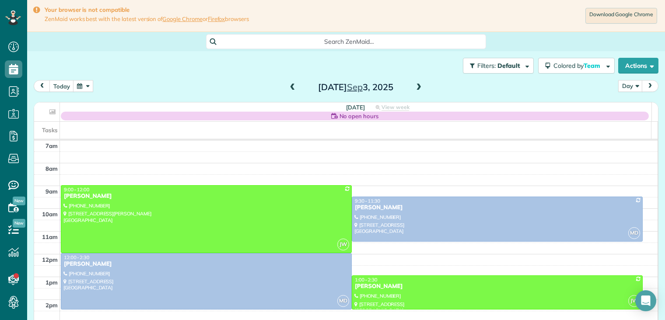
click at [288, 85] on span at bounding box center [293, 88] width 10 height 8
